Goal: Information Seeking & Learning: Compare options

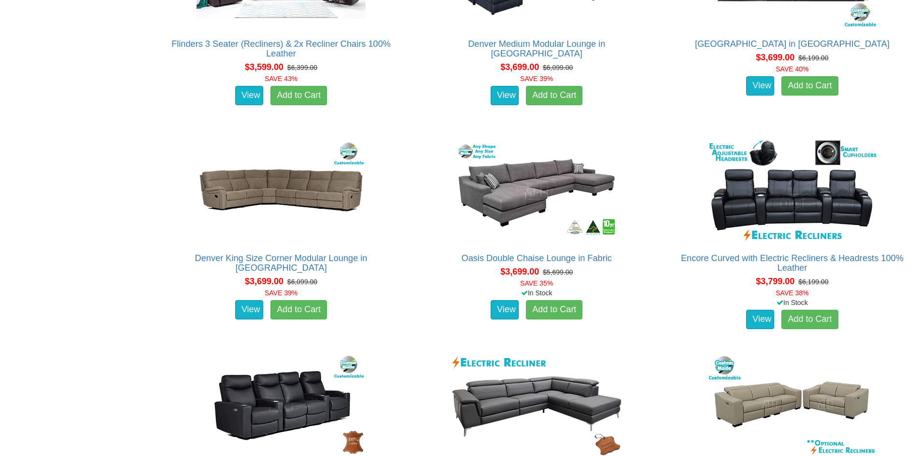
scroll to position [5157, 0]
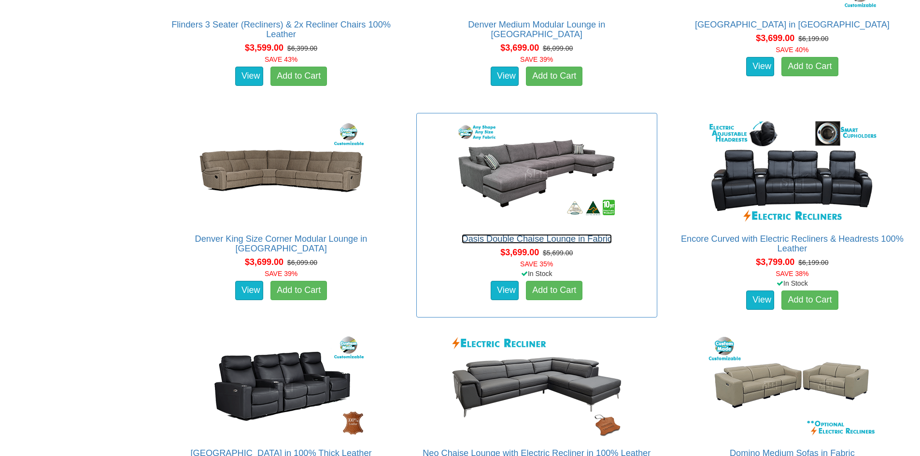
click at [543, 242] on link "Oasis Double Chaise Lounge in Fabric" at bounding box center [537, 239] width 150 height 10
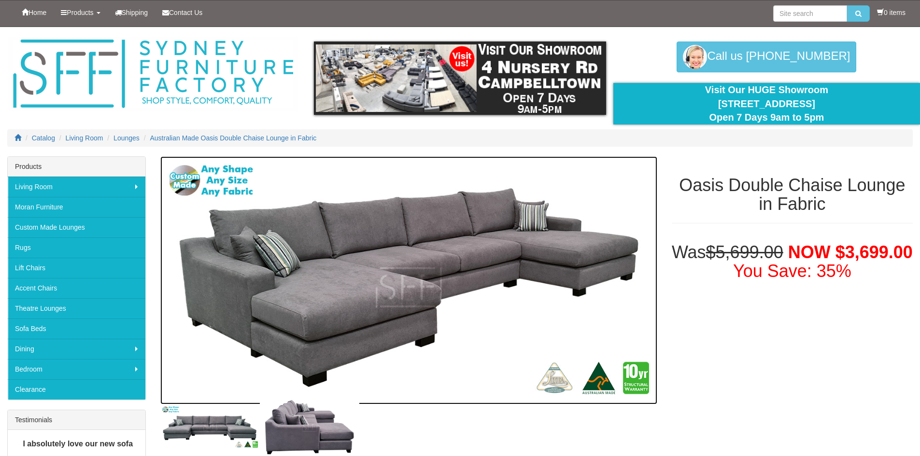
click at [374, 280] on img at bounding box center [408, 281] width 497 height 248
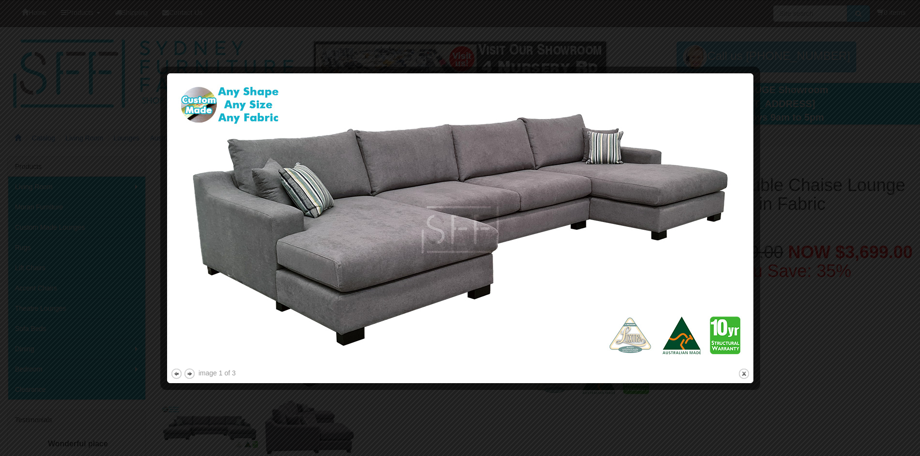
click at [670, 189] on img at bounding box center [461, 222] width 580 height 290
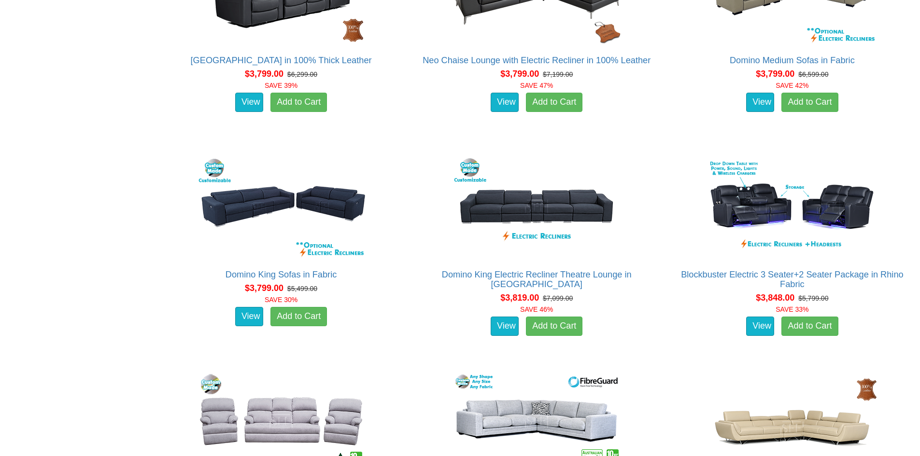
scroll to position [5589, 0]
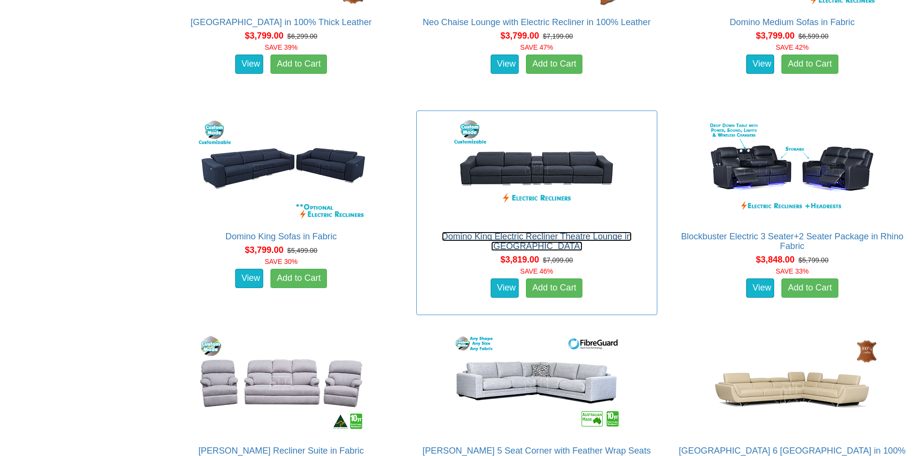
click at [539, 237] on link "Domino King Electric Recliner Theatre Lounge in [GEOGRAPHIC_DATA]" at bounding box center [537, 241] width 190 height 19
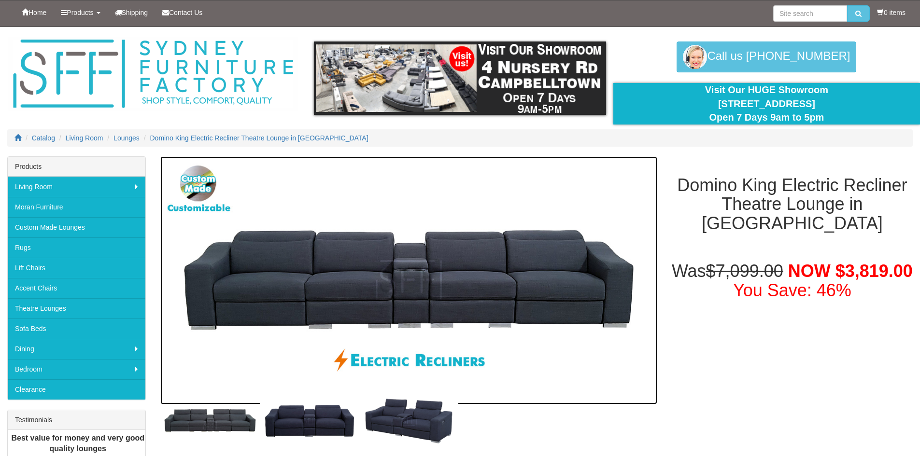
click at [339, 272] on img at bounding box center [408, 281] width 497 height 248
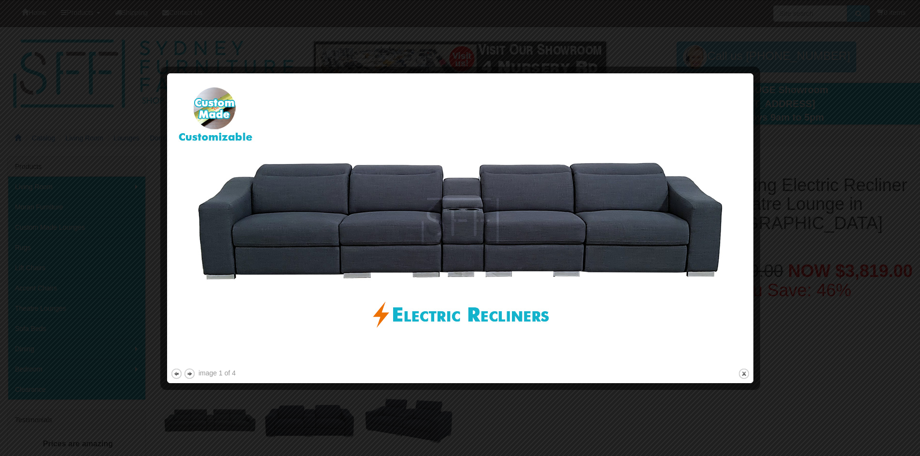
click at [627, 238] on img at bounding box center [461, 222] width 580 height 290
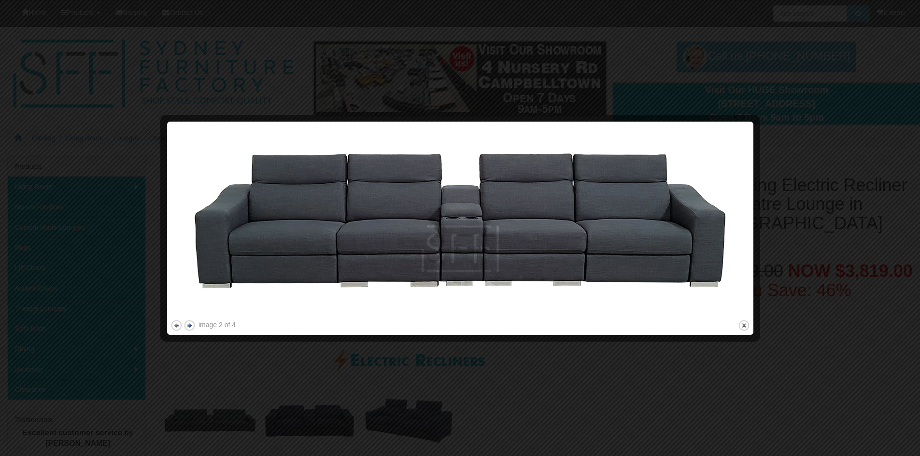
click at [190, 325] on button "next" at bounding box center [190, 326] width 12 height 12
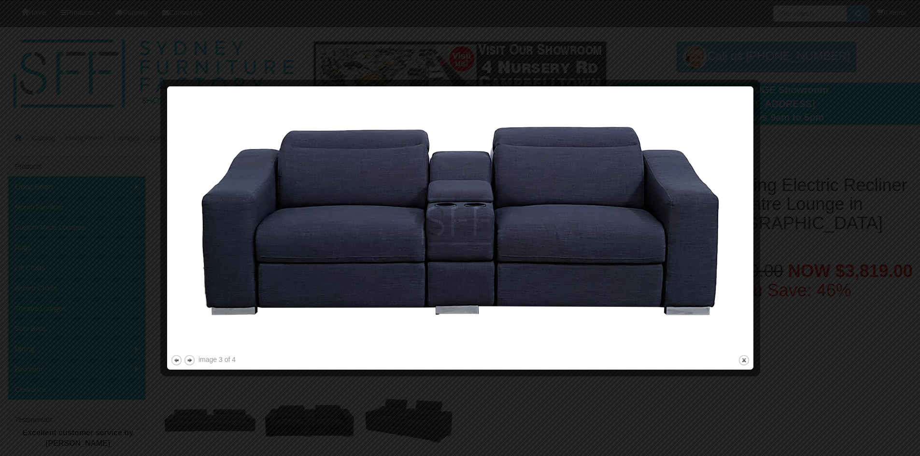
click at [191, 325] on img at bounding box center [461, 221] width 580 height 263
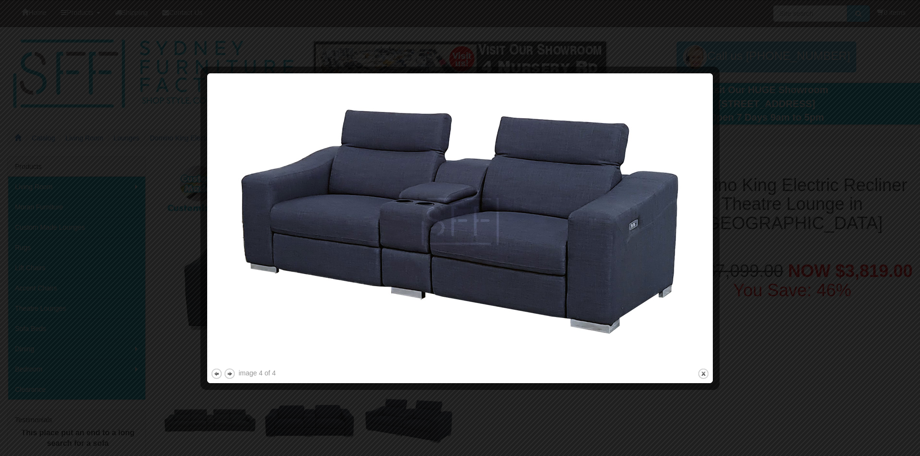
click at [191, 325] on div at bounding box center [460, 228] width 920 height 456
